Goal: Navigation & Orientation: Find specific page/section

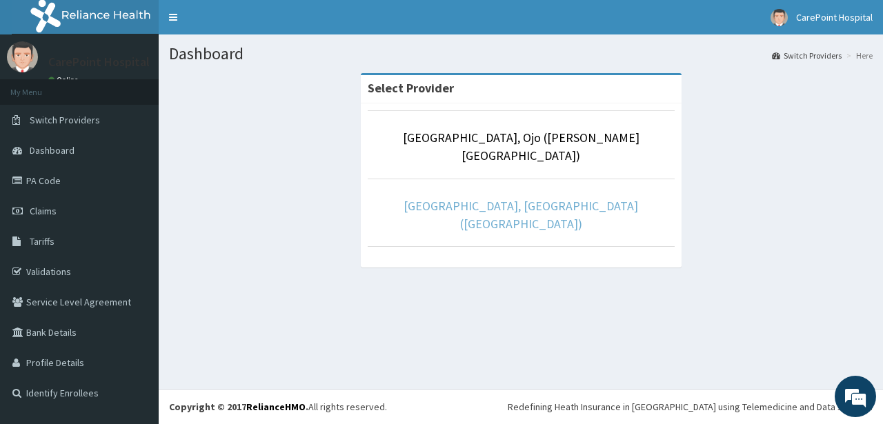
click at [512, 198] on link "[GEOGRAPHIC_DATA], [GEOGRAPHIC_DATA] ([GEOGRAPHIC_DATA])" at bounding box center [521, 215] width 235 height 34
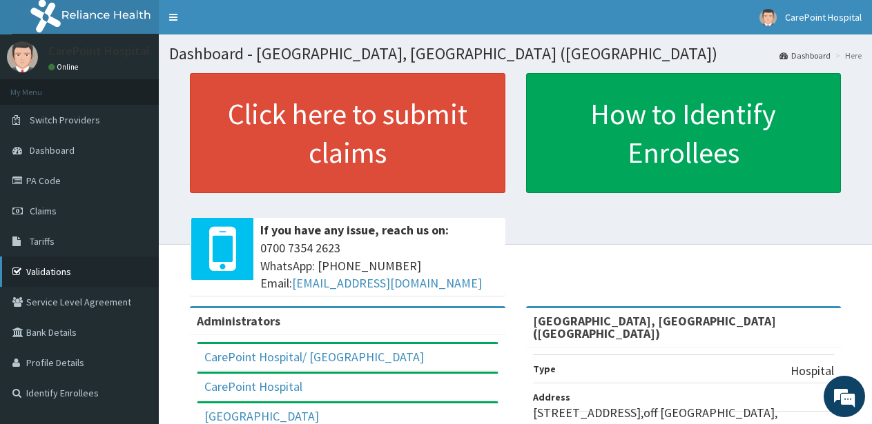
drag, startPoint x: 48, startPoint y: 272, endPoint x: 63, endPoint y: 268, distance: 16.2
click at [53, 272] on link "Validations" at bounding box center [79, 272] width 159 height 30
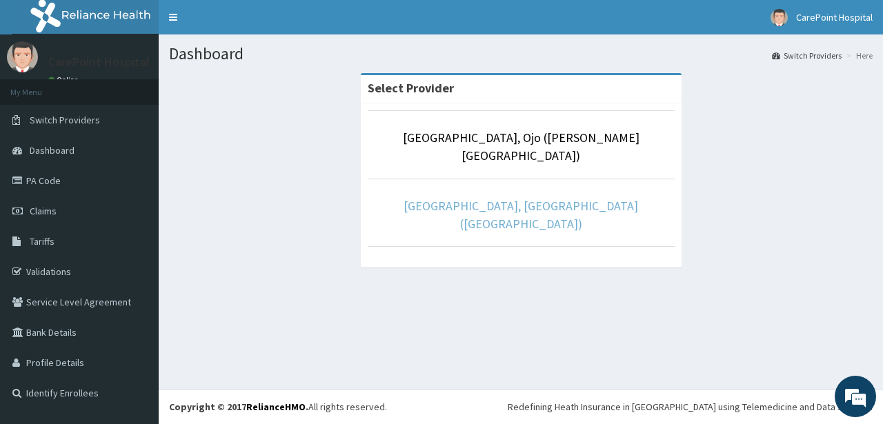
click at [491, 198] on link "[GEOGRAPHIC_DATA], [GEOGRAPHIC_DATA] ([GEOGRAPHIC_DATA])" at bounding box center [521, 215] width 235 height 34
